Goal: Transaction & Acquisition: Purchase product/service

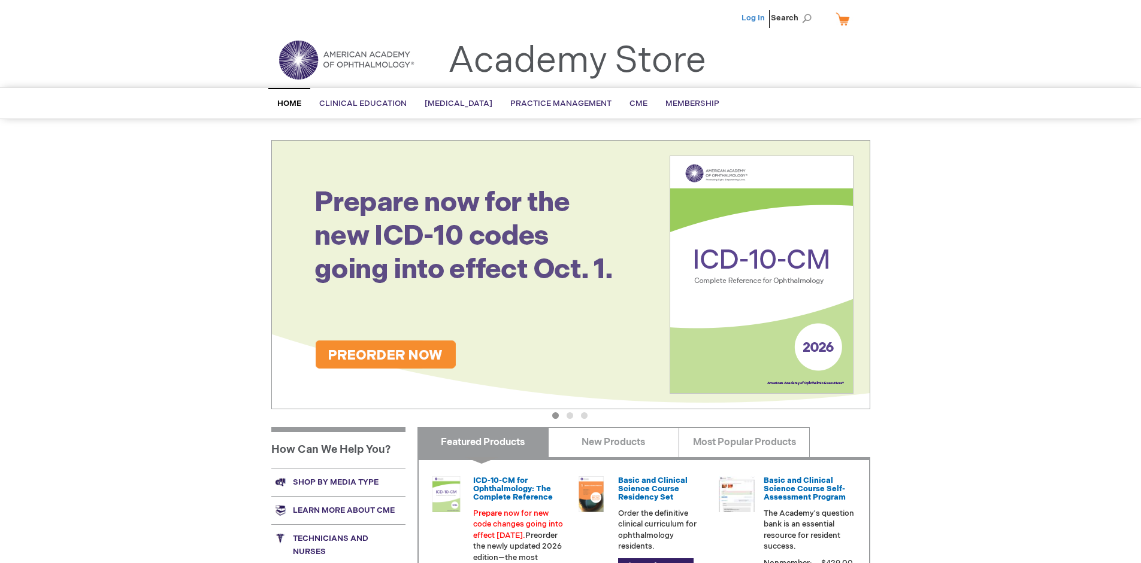
click at [754, 18] on link "Log In" at bounding box center [752, 18] width 23 height 10
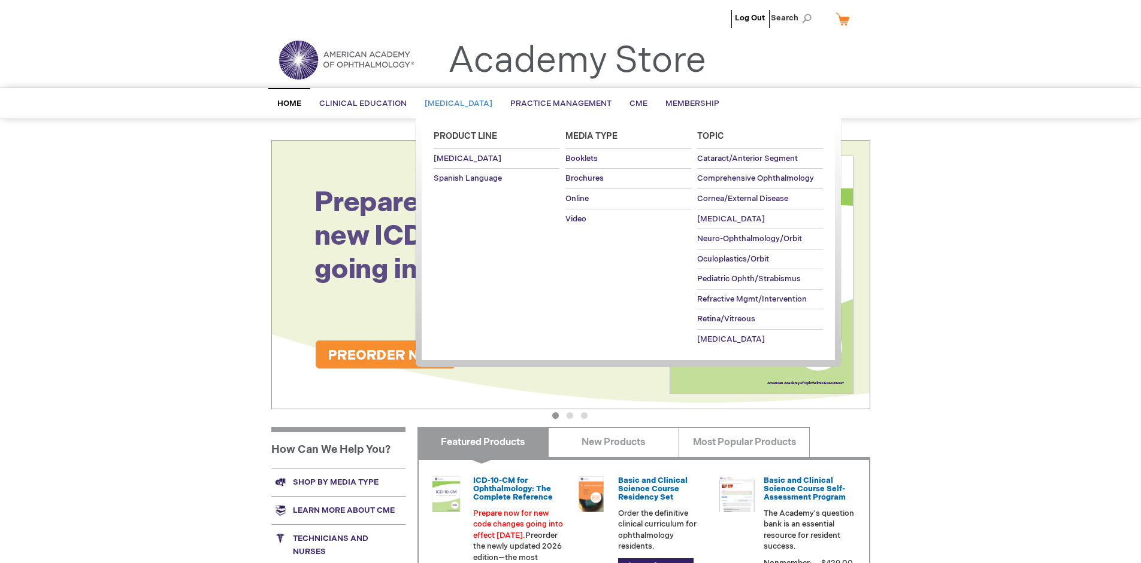
click at [462, 104] on span "[MEDICAL_DATA]" at bounding box center [459, 104] width 68 height 10
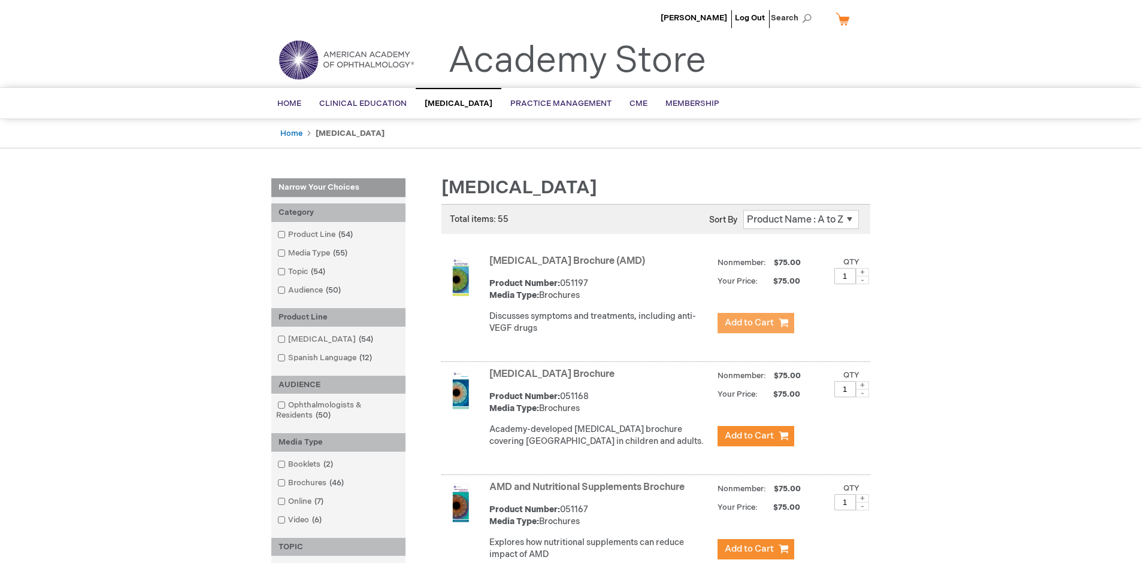
click at [755, 323] on span "Add to Cart" at bounding box center [749, 322] width 49 height 11
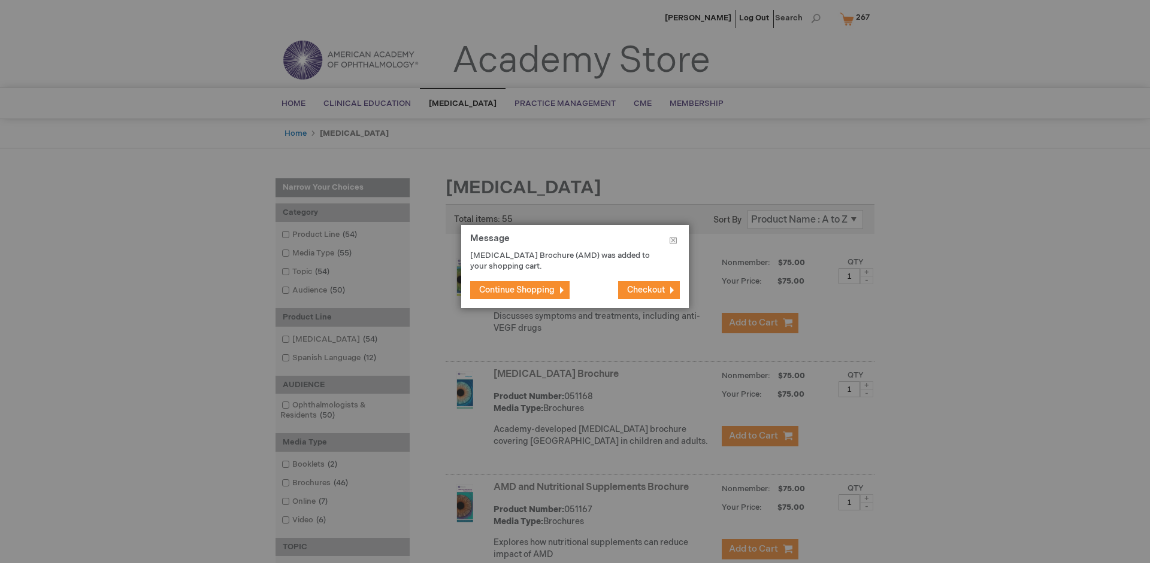
click at [517, 290] on span "Continue Shopping" at bounding box center [516, 290] width 75 height 10
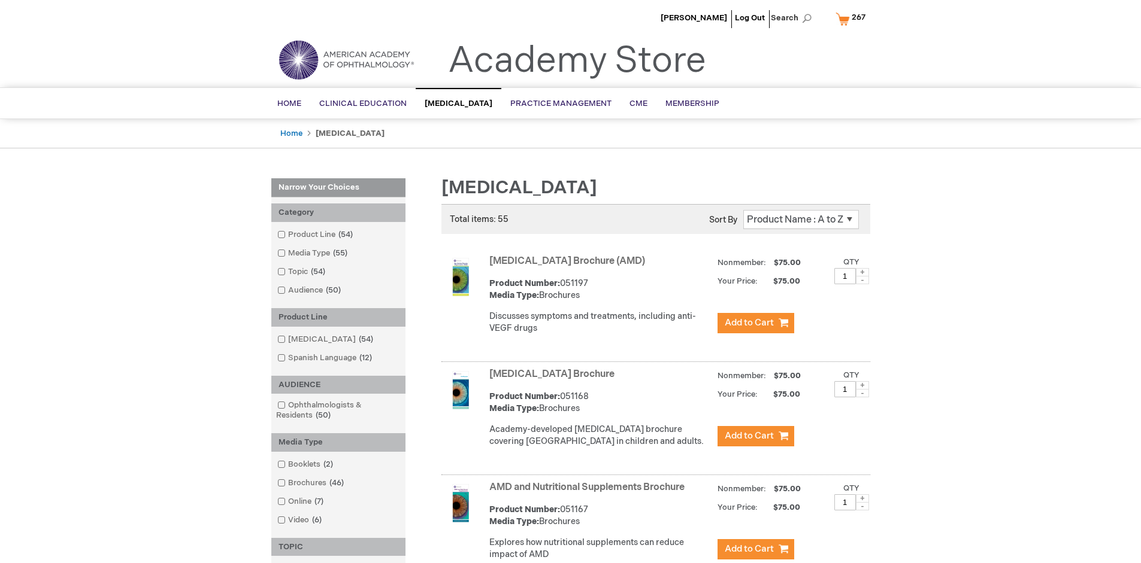
click at [589, 493] on link "AMD and Nutritional Supplements Brochure" at bounding box center [586, 487] width 195 height 11
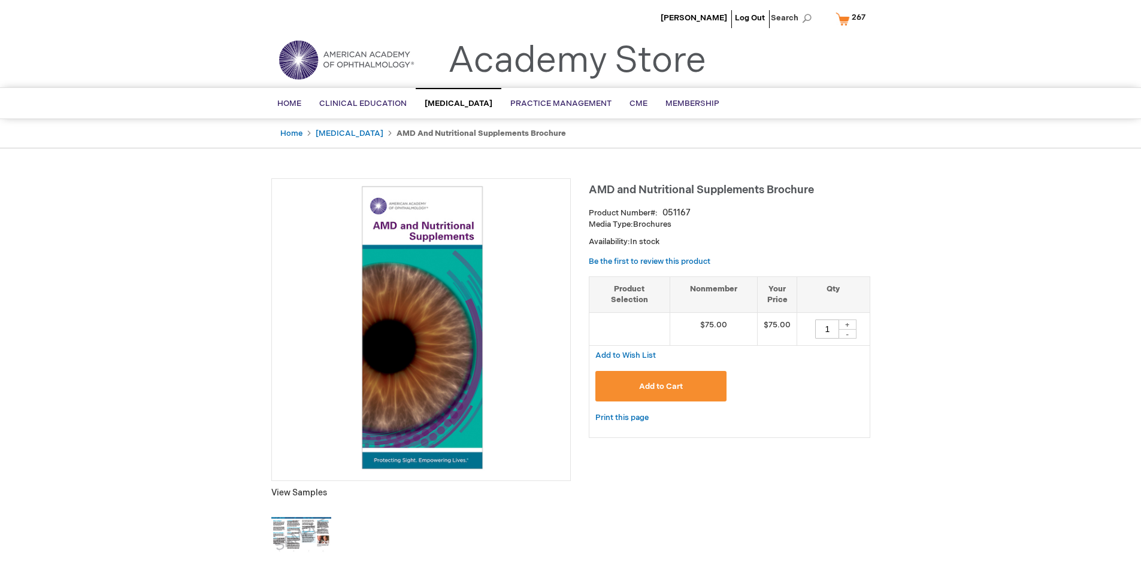
type input "1"
click at [660, 386] on span "Add to Cart" at bounding box center [661, 387] width 44 height 10
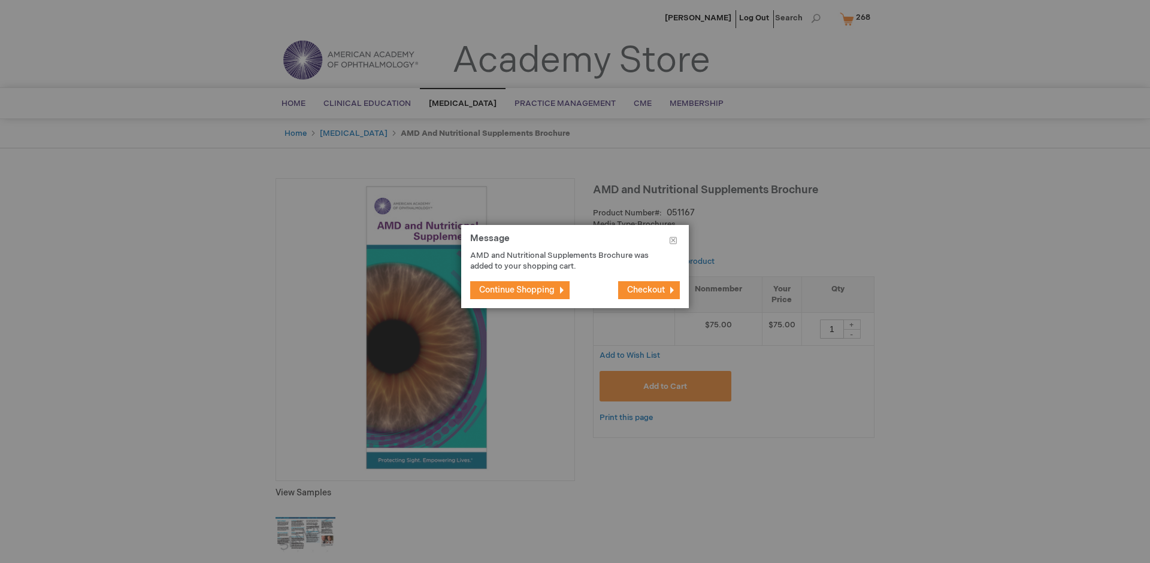
click at [517, 290] on span "Continue Shopping" at bounding box center [516, 290] width 75 height 10
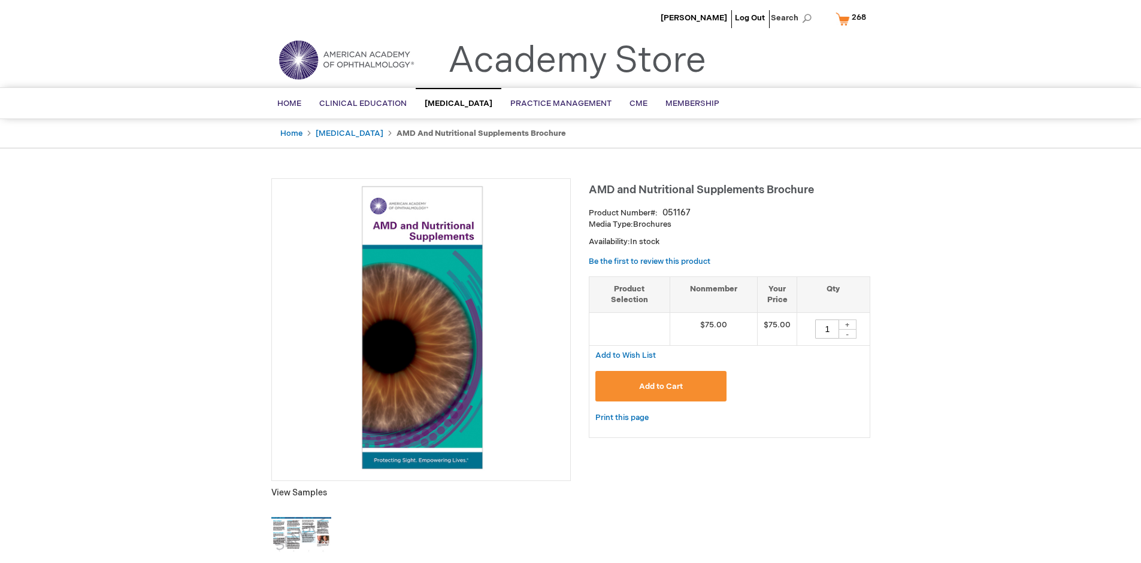
click at [853, 19] on span "268" at bounding box center [858, 18] width 14 height 10
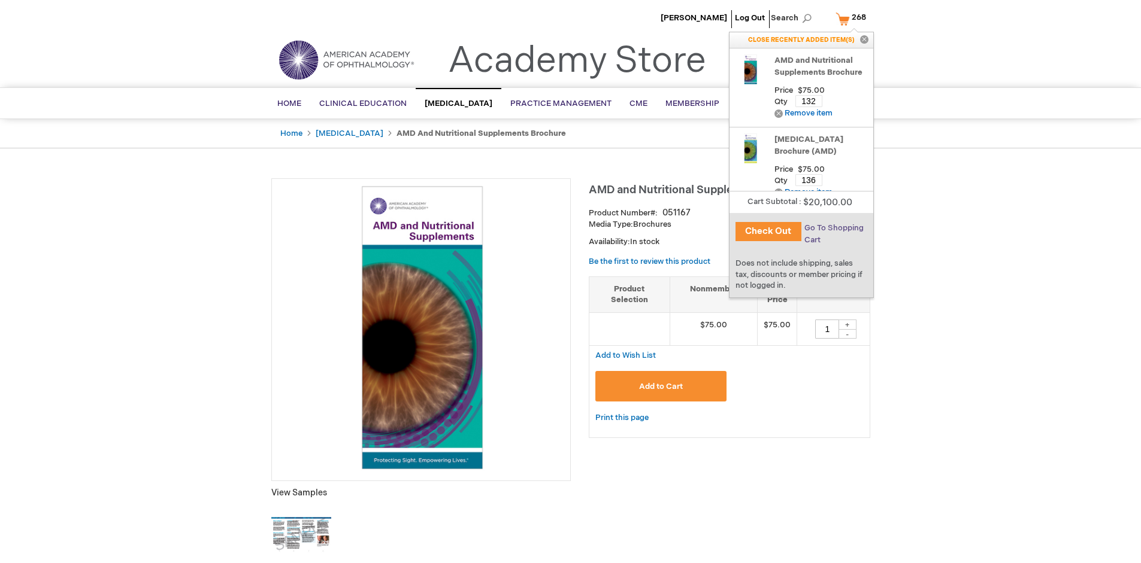
click at [832, 228] on span "Go To Shopping Cart" at bounding box center [833, 234] width 59 height 22
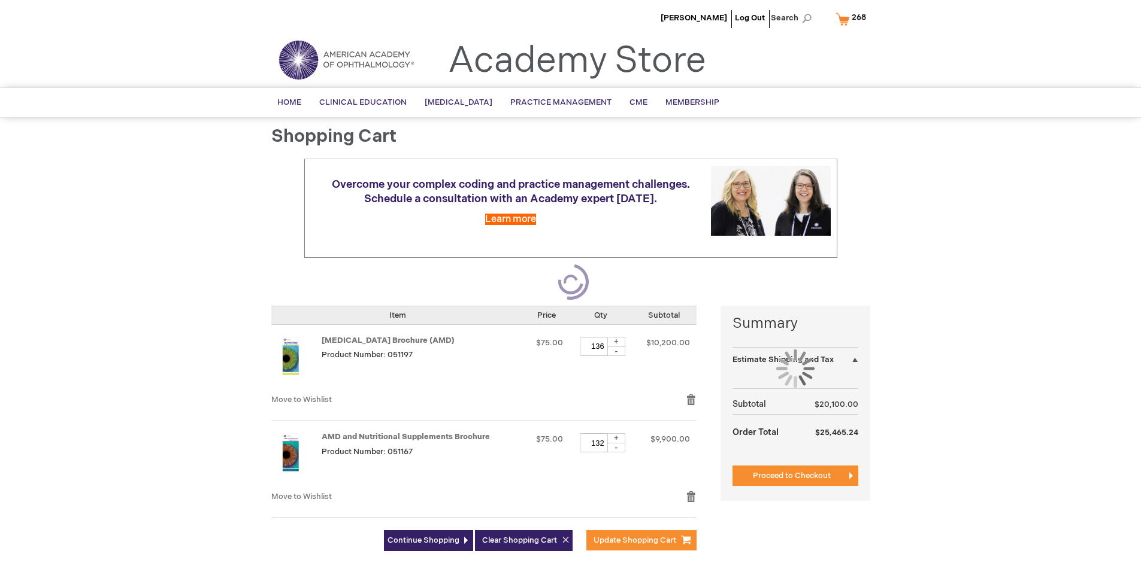
select select "US"
select select "41"
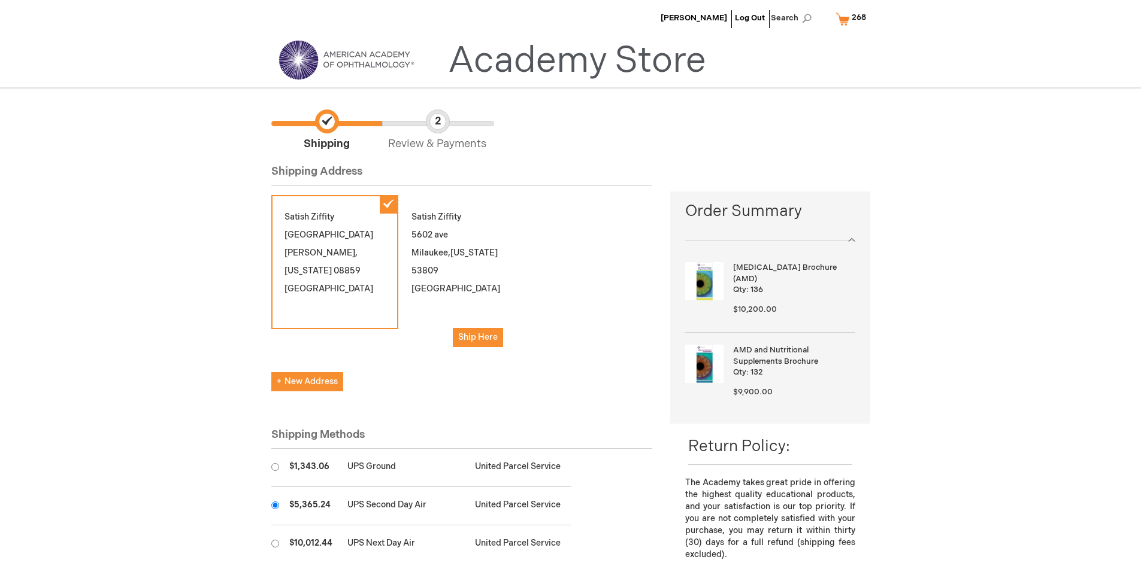
click at [275, 505] on input "radio" at bounding box center [275, 506] width 8 height 8
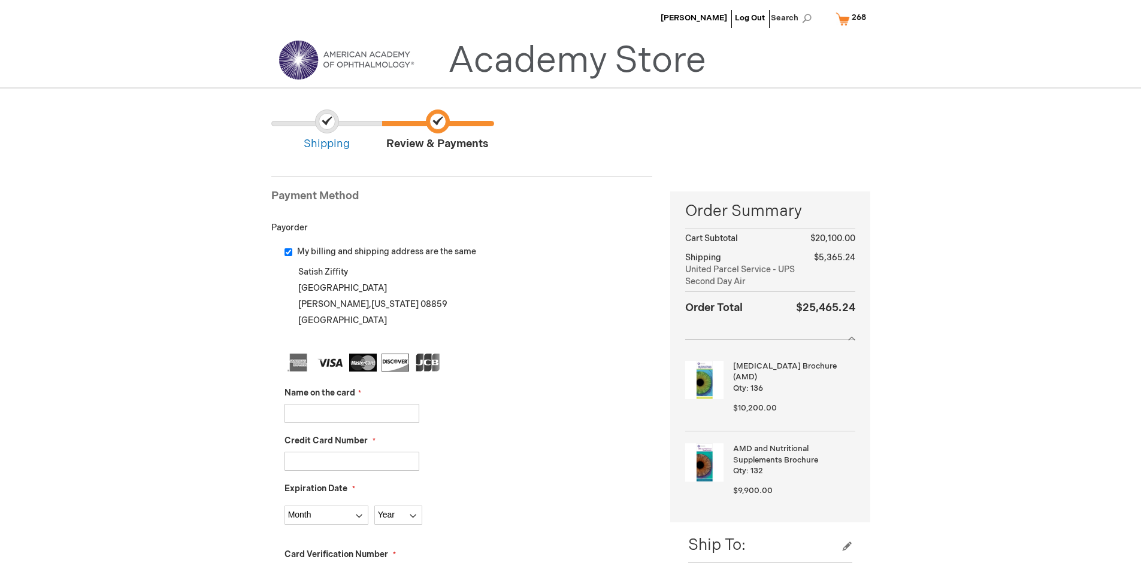
click at [351, 413] on input "Name on the card" at bounding box center [351, 413] width 135 height 19
